Goal: Find specific page/section: Find specific page/section

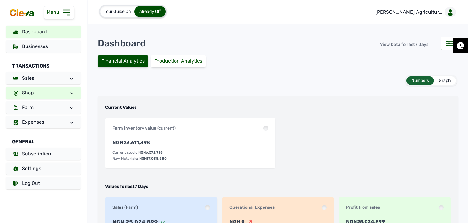
click at [45, 93] on link "Shop" at bounding box center [43, 93] width 75 height 12
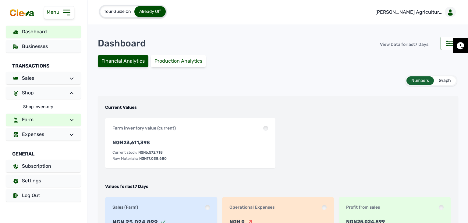
click at [47, 115] on link "Farm" at bounding box center [43, 119] width 75 height 12
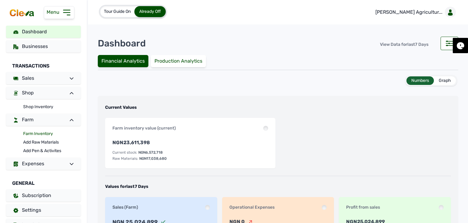
click at [41, 132] on link "Farm Inventory" at bounding box center [52, 133] width 58 height 9
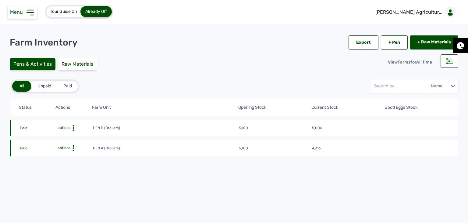
click at [69, 147] on span "options" at bounding box center [63, 147] width 14 height 4
click at [74, 158] on div "Farm Activities" at bounding box center [70, 157] width 43 height 7
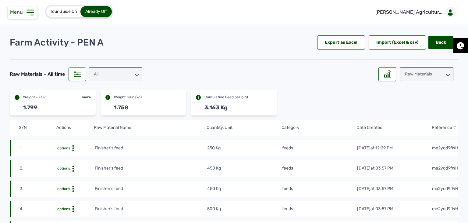
click at [437, 71] on div "Raw Materials" at bounding box center [427, 74] width 54 height 14
click at [426, 110] on div "Losses" at bounding box center [427, 112] width 54 height 11
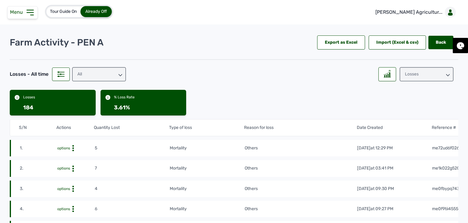
scroll to position [30, 0]
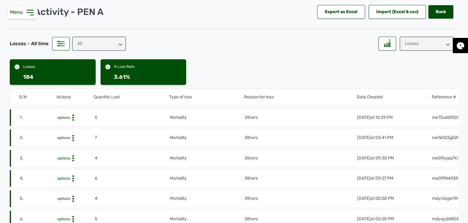
click at [416, 47] on div "Losses" at bounding box center [427, 44] width 54 height 14
click at [402, 65] on div "Raw Materials" at bounding box center [427, 70] width 54 height 11
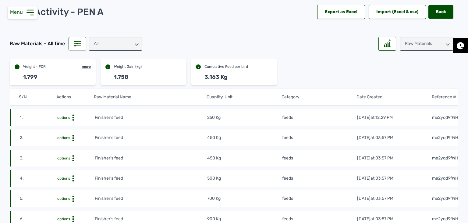
click at [97, 44] on div "All" at bounding box center [116, 44] width 54 height 14
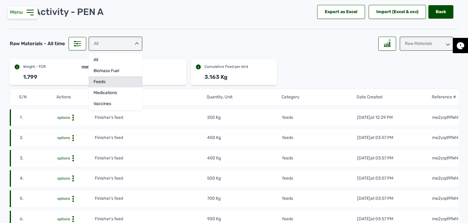
click at [130, 87] on div "feeds" at bounding box center [116, 92] width 54 height 11
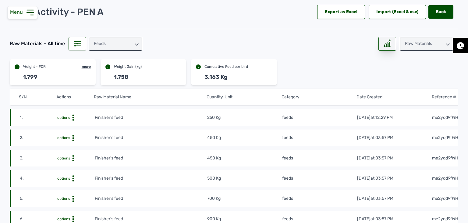
click at [386, 46] on icon at bounding box center [387, 43] width 7 height 8
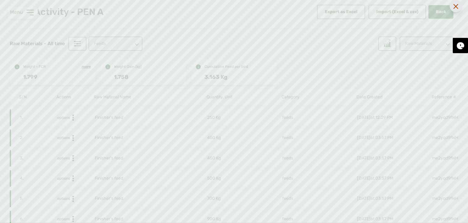
click at [453, 8] on div at bounding box center [456, 6] width 12 height 12
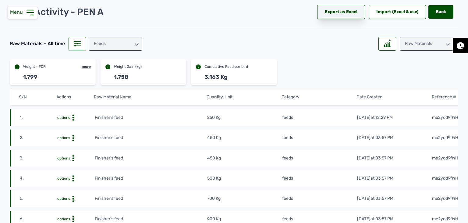
click at [346, 14] on div "Export as Excel" at bounding box center [341, 12] width 48 height 14
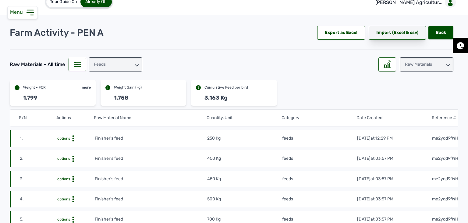
scroll to position [0, 0]
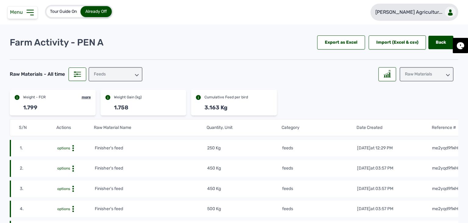
click at [419, 19] on link "[PERSON_NAME] Agricultur..." at bounding box center [415, 12] width 88 height 17
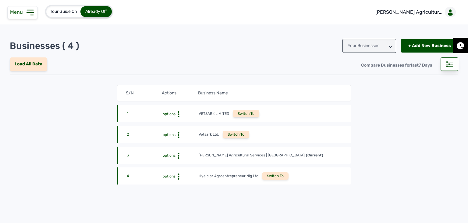
click at [270, 177] on div "Switch To" at bounding box center [275, 175] width 27 height 7
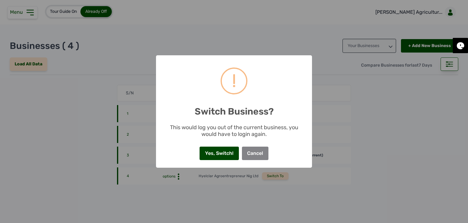
click at [230, 148] on button "Yes, Switch!" at bounding box center [219, 152] width 39 height 13
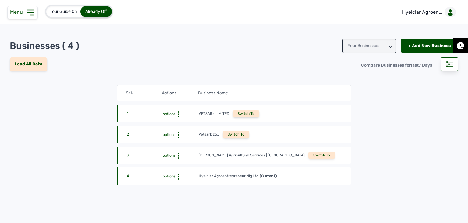
click at [22, 15] on div "Menu" at bounding box center [22, 12] width 30 height 13
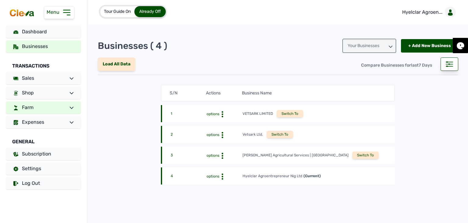
click at [67, 106] on span at bounding box center [69, 107] width 9 height 7
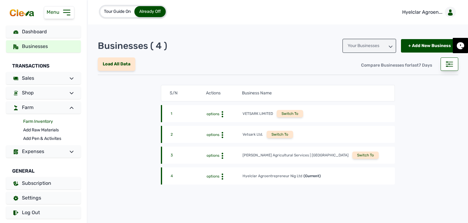
click at [44, 122] on link "Farm Inventory" at bounding box center [52, 121] width 58 height 9
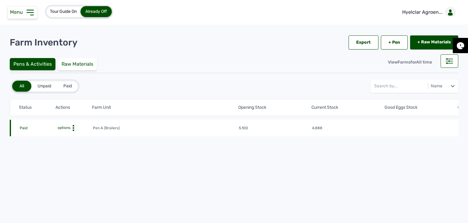
click at [72, 128] on icon at bounding box center [73, 128] width 6 height 6
click at [76, 137] on div "Farm Activities" at bounding box center [70, 137] width 43 height 7
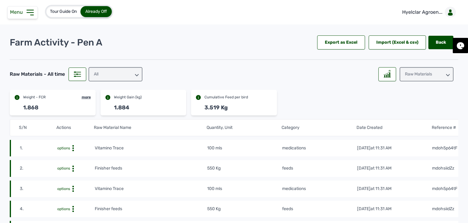
click at [99, 69] on div "All" at bounding box center [116, 74] width 54 height 14
click at [103, 107] on div "feeds" at bounding box center [116, 112] width 54 height 11
click at [379, 78] on div at bounding box center [388, 74] width 18 height 14
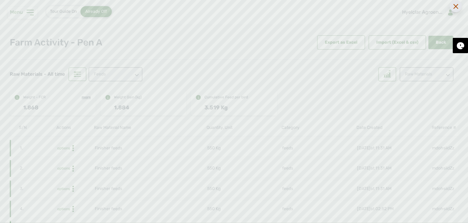
click at [454, 3] on div at bounding box center [456, 6] width 12 height 12
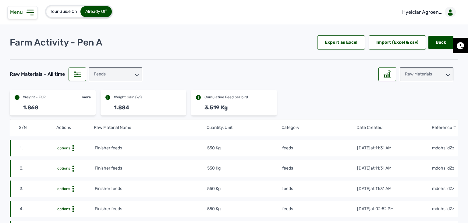
click at [267, 48] on div "Farm Activity - Pen A Export as Excel Import (Excel & csv) Back Back" at bounding box center [234, 42] width 449 height 14
click at [113, 72] on div "feeds" at bounding box center [116, 74] width 54 height 14
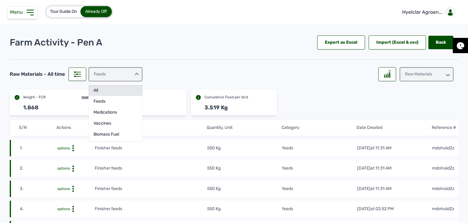
click at [118, 96] on div "All" at bounding box center [116, 101] width 54 height 11
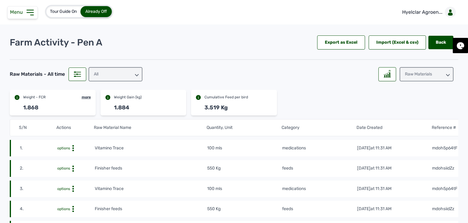
click at [123, 73] on div "All" at bounding box center [116, 74] width 54 height 14
click at [124, 107] on div "feeds" at bounding box center [116, 112] width 54 height 11
click at [433, 76] on div "Raw Materials" at bounding box center [427, 74] width 54 height 14
click at [421, 108] on div "Losses" at bounding box center [427, 112] width 54 height 11
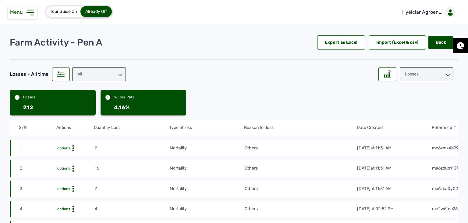
click at [231, 41] on div "Farm Activity - Pen A Export as Excel Import (Excel & csv) Back Back" at bounding box center [234, 42] width 449 height 14
